Goal: Navigation & Orientation: Find specific page/section

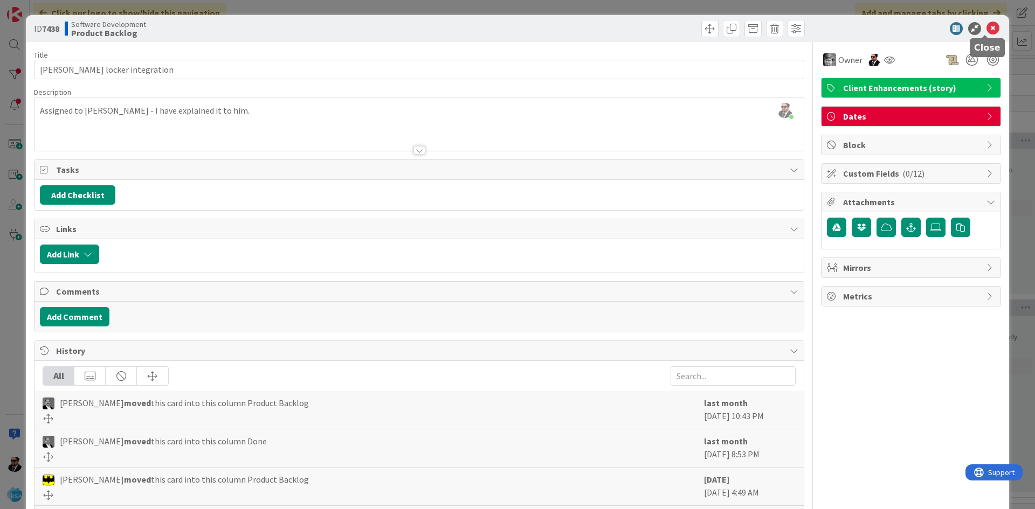
click at [989, 23] on icon at bounding box center [992, 28] width 13 height 13
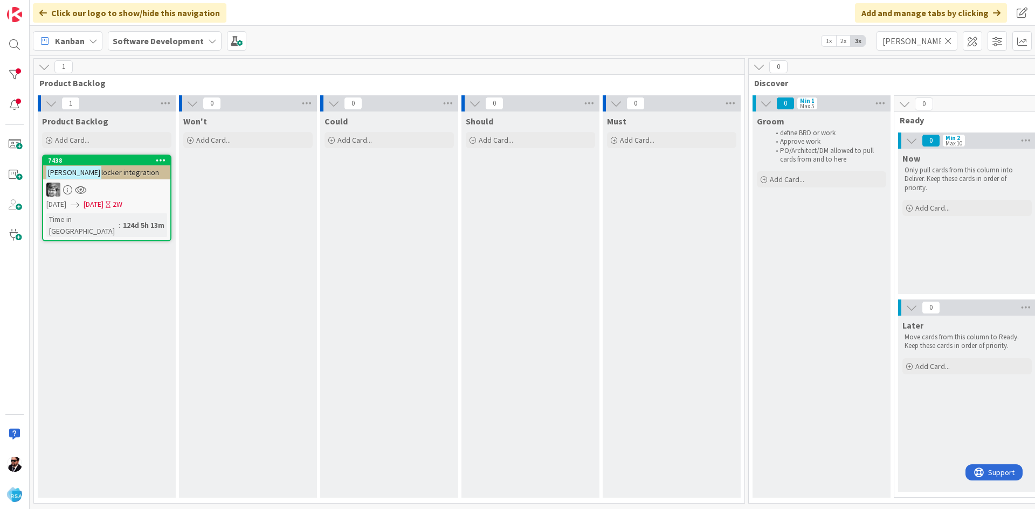
click at [129, 175] on span "locker integration" at bounding box center [130, 173] width 58 height 10
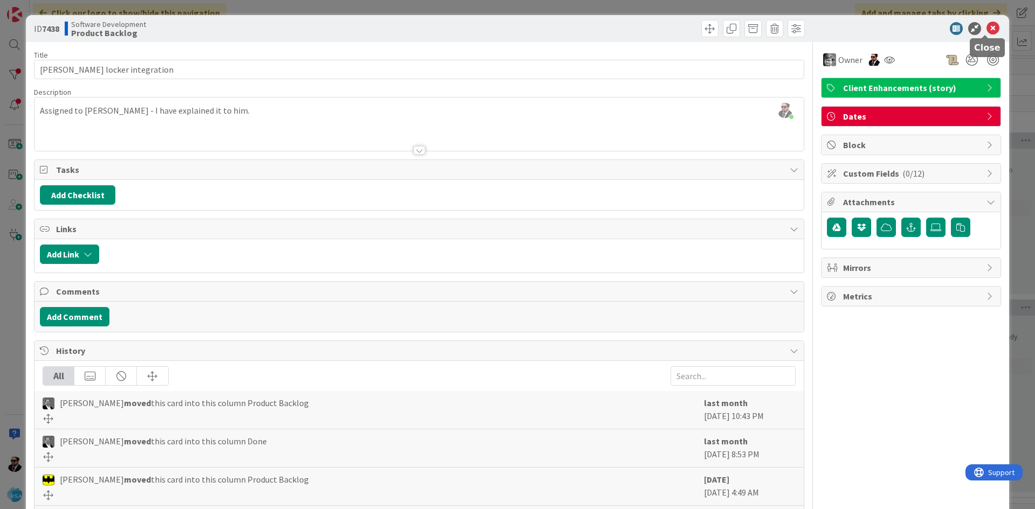
click at [986, 28] on icon at bounding box center [992, 28] width 13 height 13
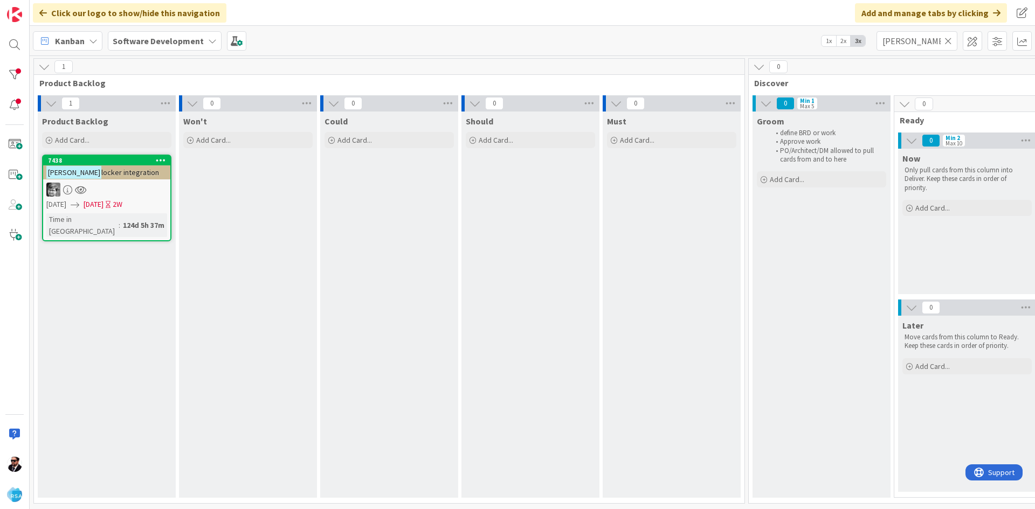
click at [120, 179] on link "7438 [PERSON_NAME] locker integration [DATE] [DATE] 2W Time in [GEOGRAPHIC_DATA…" at bounding box center [106, 198] width 129 height 87
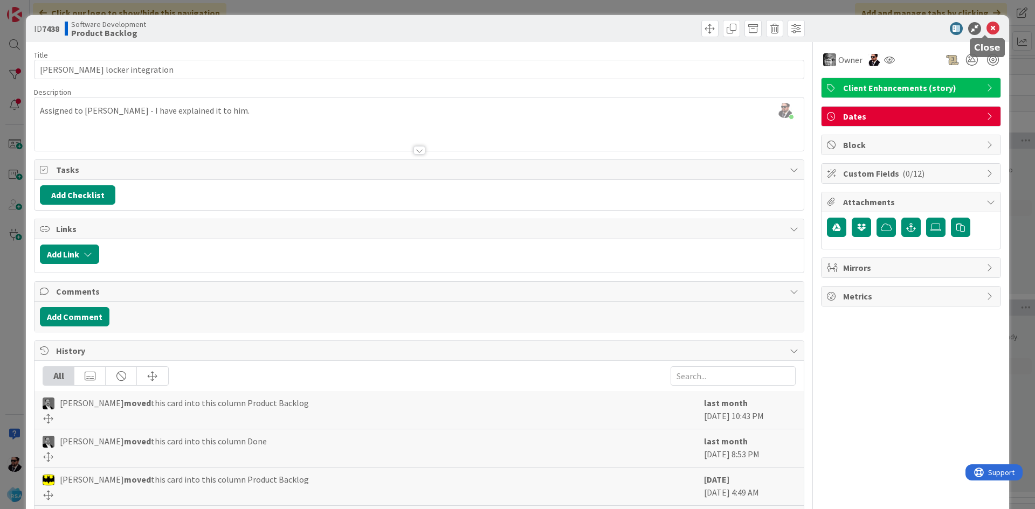
click at [986, 27] on icon at bounding box center [992, 28] width 13 height 13
